Goal: Check status: Check status

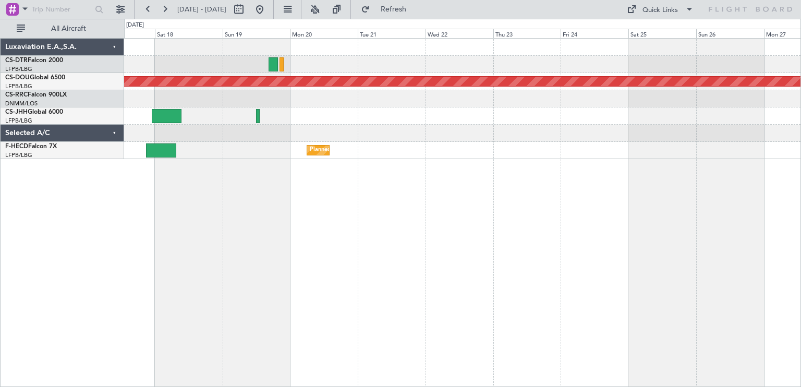
click at [224, 126] on div "Planned Maint Sofia Planned Maint [GEOGRAPHIC_DATA] ([GEOGRAPHIC_DATA]) Planned…" at bounding box center [462, 212] width 676 height 349
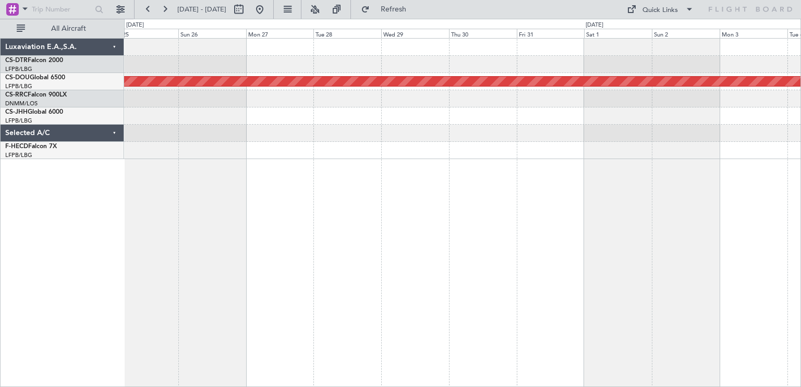
click at [200, 166] on div "Planned Maint London ([GEOGRAPHIC_DATA])" at bounding box center [462, 212] width 676 height 349
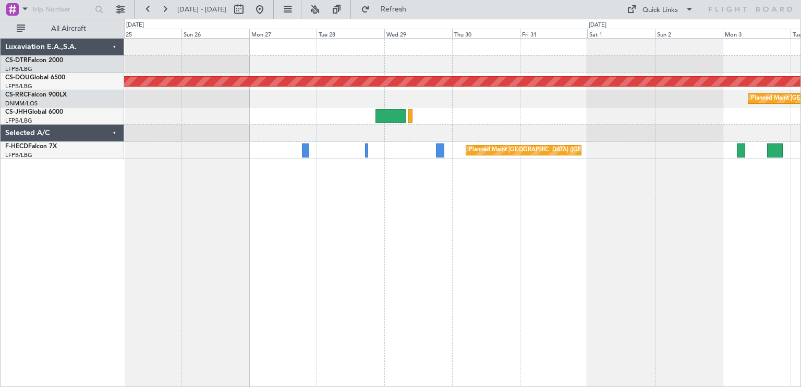
click at [374, 200] on div "Planned Maint London ([GEOGRAPHIC_DATA]) Planned Maint [GEOGRAPHIC_DATA] ([GEOG…" at bounding box center [462, 212] width 676 height 349
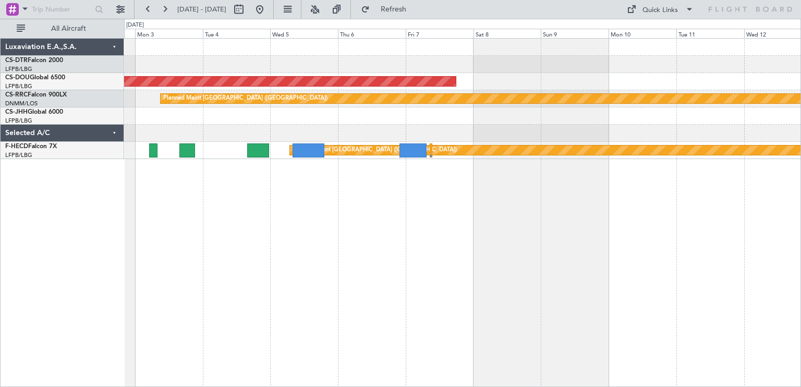
click at [50, 189] on div "Planned Maint London ([GEOGRAPHIC_DATA]) Planned Maint [GEOGRAPHIC_DATA] ([GEOG…" at bounding box center [400, 203] width 801 height 368
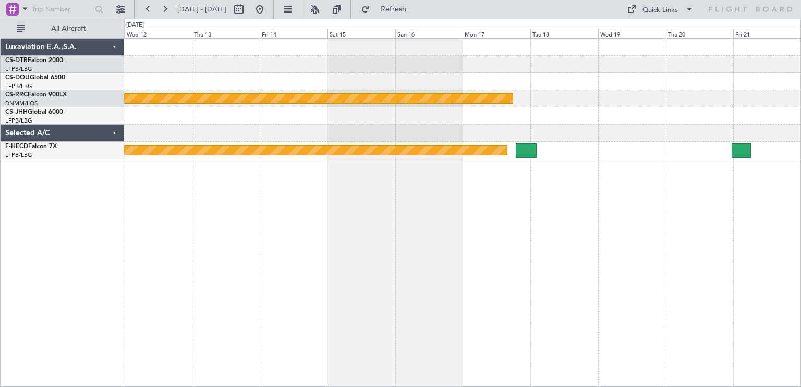
click at [108, 196] on div "Planned Maint [GEOGRAPHIC_DATA] ([GEOGRAPHIC_DATA]) Planned Maint [GEOGRAPHIC_D…" at bounding box center [400, 203] width 801 height 368
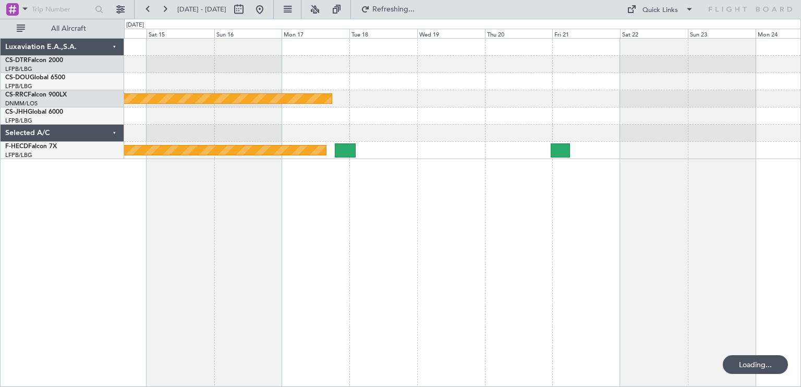
click at [452, 164] on div "Planned Maint [GEOGRAPHIC_DATA] ([GEOGRAPHIC_DATA]) Planned Maint [GEOGRAPHIC_D…" at bounding box center [462, 212] width 676 height 349
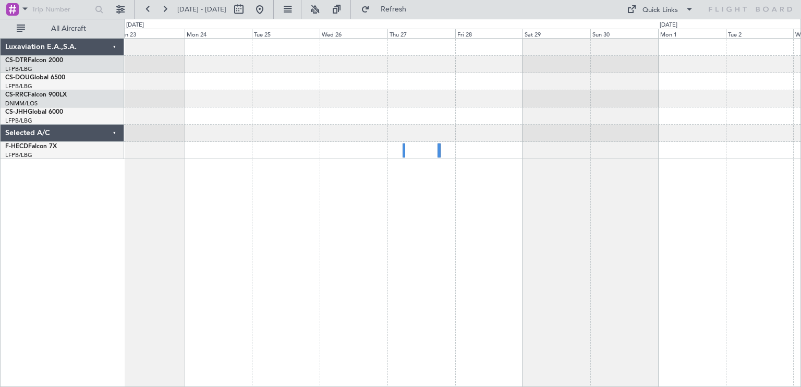
click at [101, 189] on div "Luxaviation E.A.,S.A. CS-DTR Falcon 2000 LFPB/LBG Paris ([GEOGRAPHIC_DATA]) CS-…" at bounding box center [400, 203] width 801 height 368
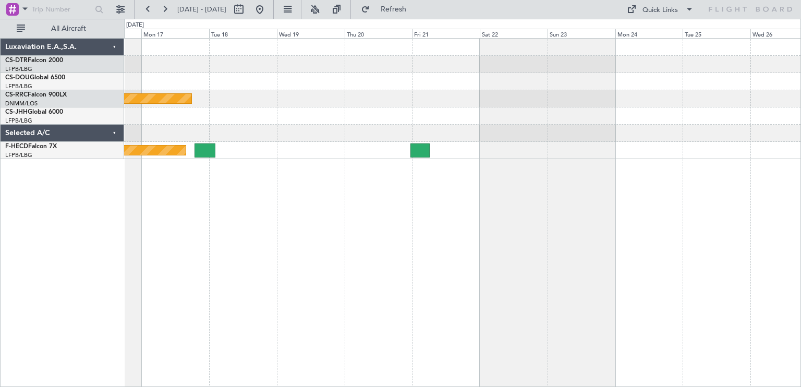
click at [786, 168] on div "Planned Maint [GEOGRAPHIC_DATA] ([GEOGRAPHIC_DATA]) Planned Maint [GEOGRAPHIC_D…" at bounding box center [462, 212] width 676 height 349
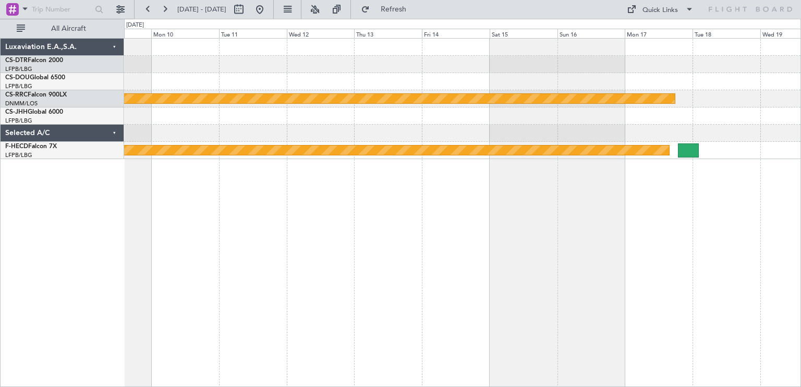
click at [800, 137] on div "Planned Maint London ([GEOGRAPHIC_DATA]) Planned Maint [GEOGRAPHIC_DATA] ([GEOG…" at bounding box center [400, 203] width 801 height 368
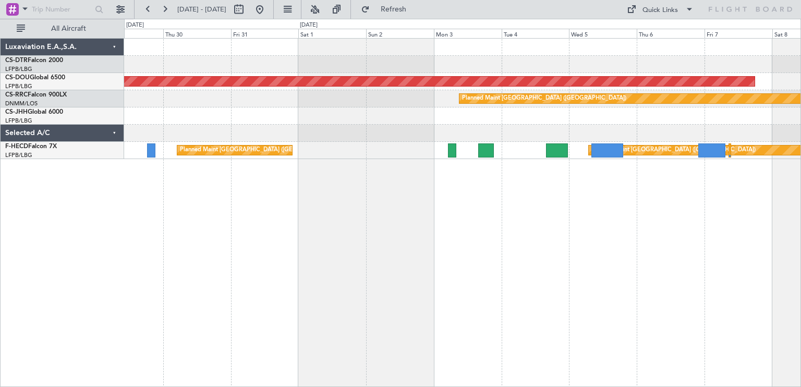
click at [735, 199] on div "Planned Maint London ([GEOGRAPHIC_DATA]) Planned Maint [GEOGRAPHIC_DATA] ([GEOG…" at bounding box center [462, 212] width 676 height 349
